Goal: Information Seeking & Learning: Learn about a topic

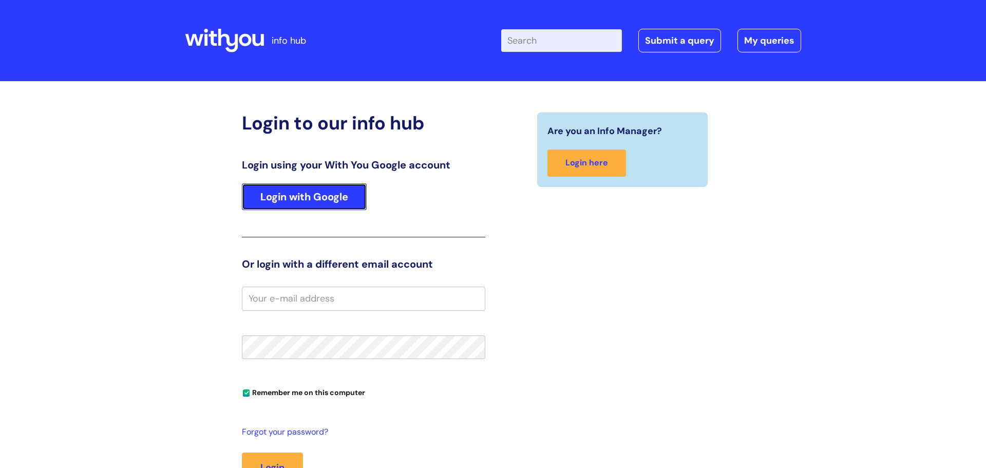
click at [341, 197] on link "Login with Google" at bounding box center [304, 196] width 125 height 27
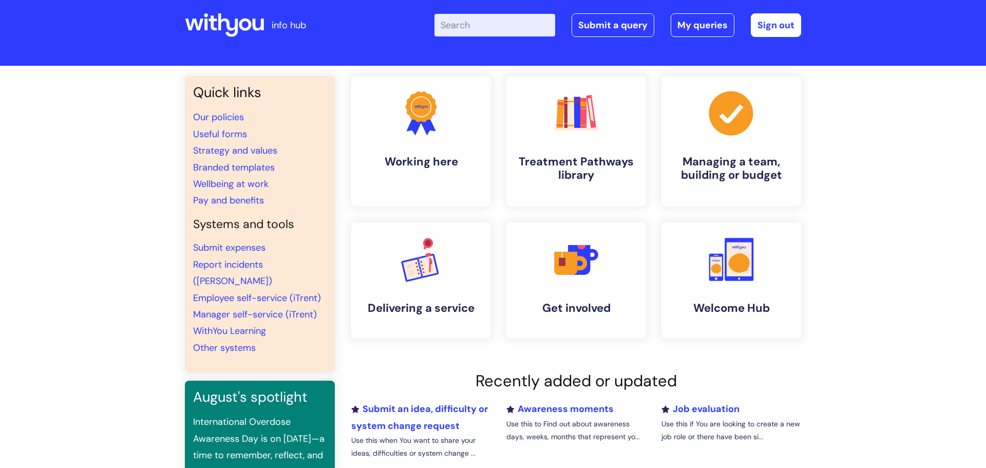
scroll to position [16, 0]
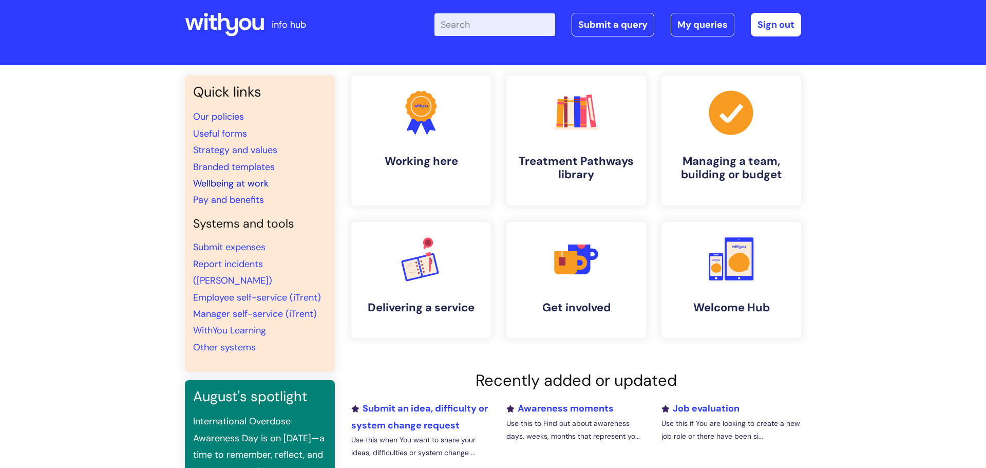
click at [237, 181] on link "Wellbeing at work" at bounding box center [231, 183] width 76 height 12
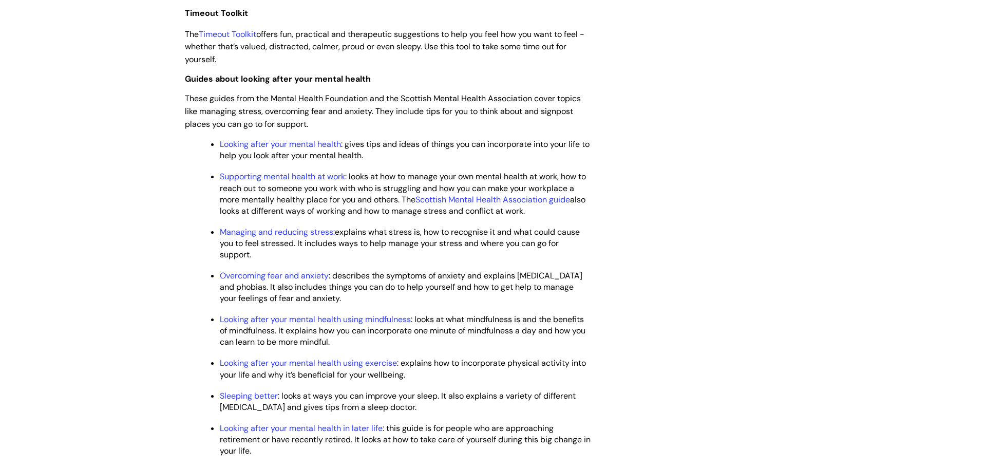
scroll to position [1270, 0]
